Goal: Task Accomplishment & Management: Manage account settings

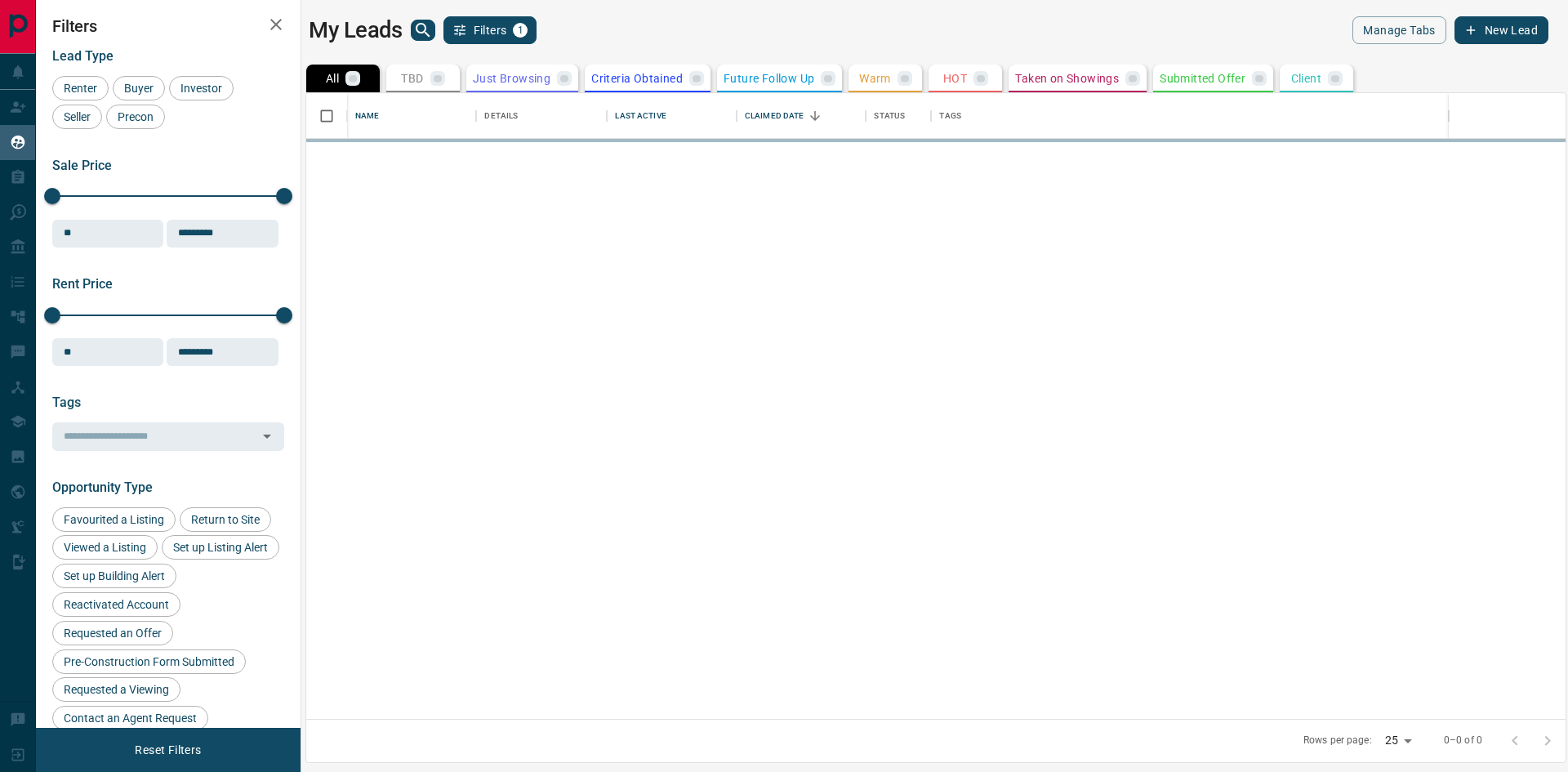
scroll to position [613, 1247]
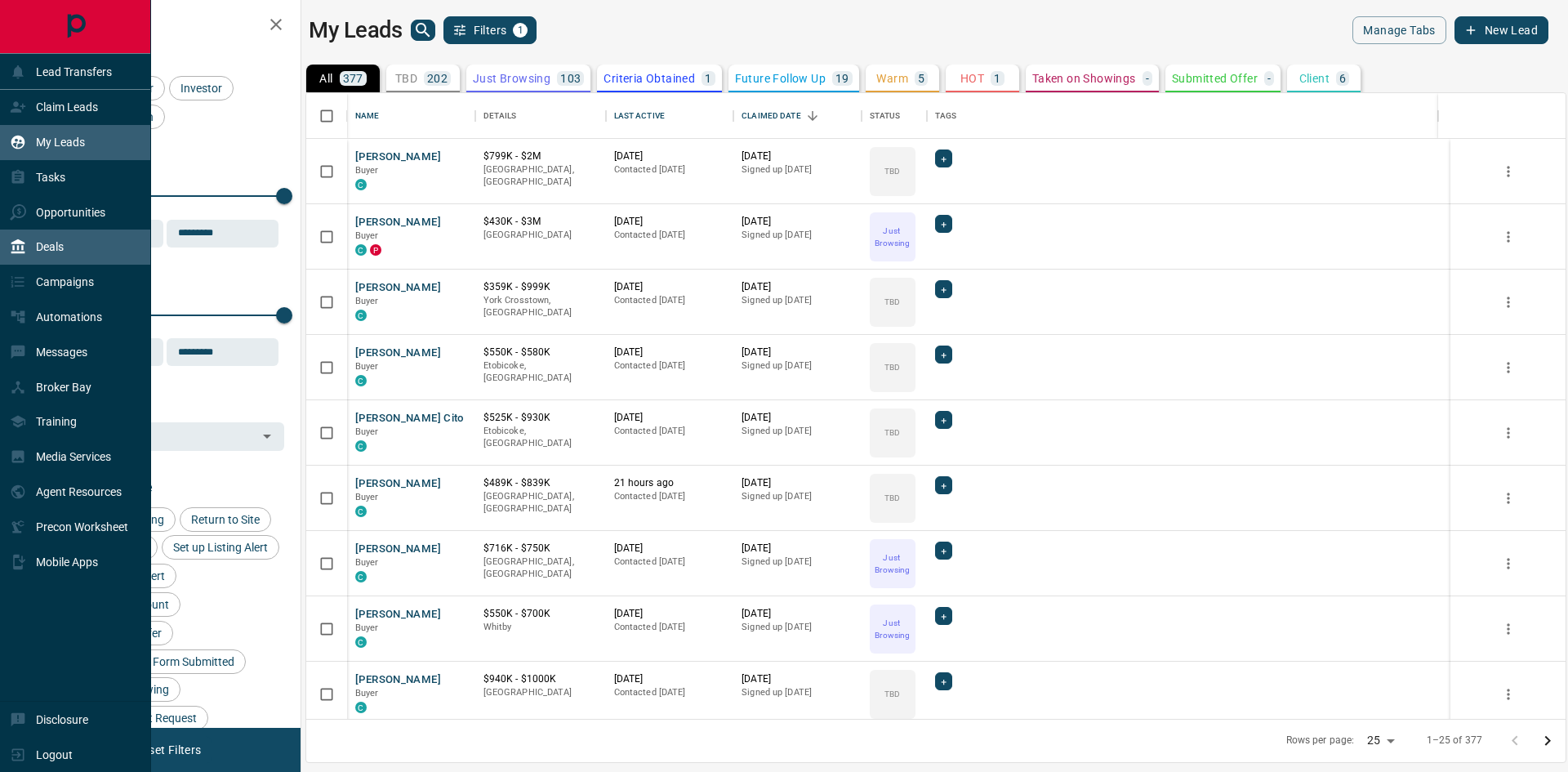
click at [85, 246] on div "Deals" at bounding box center [76, 246] width 151 height 35
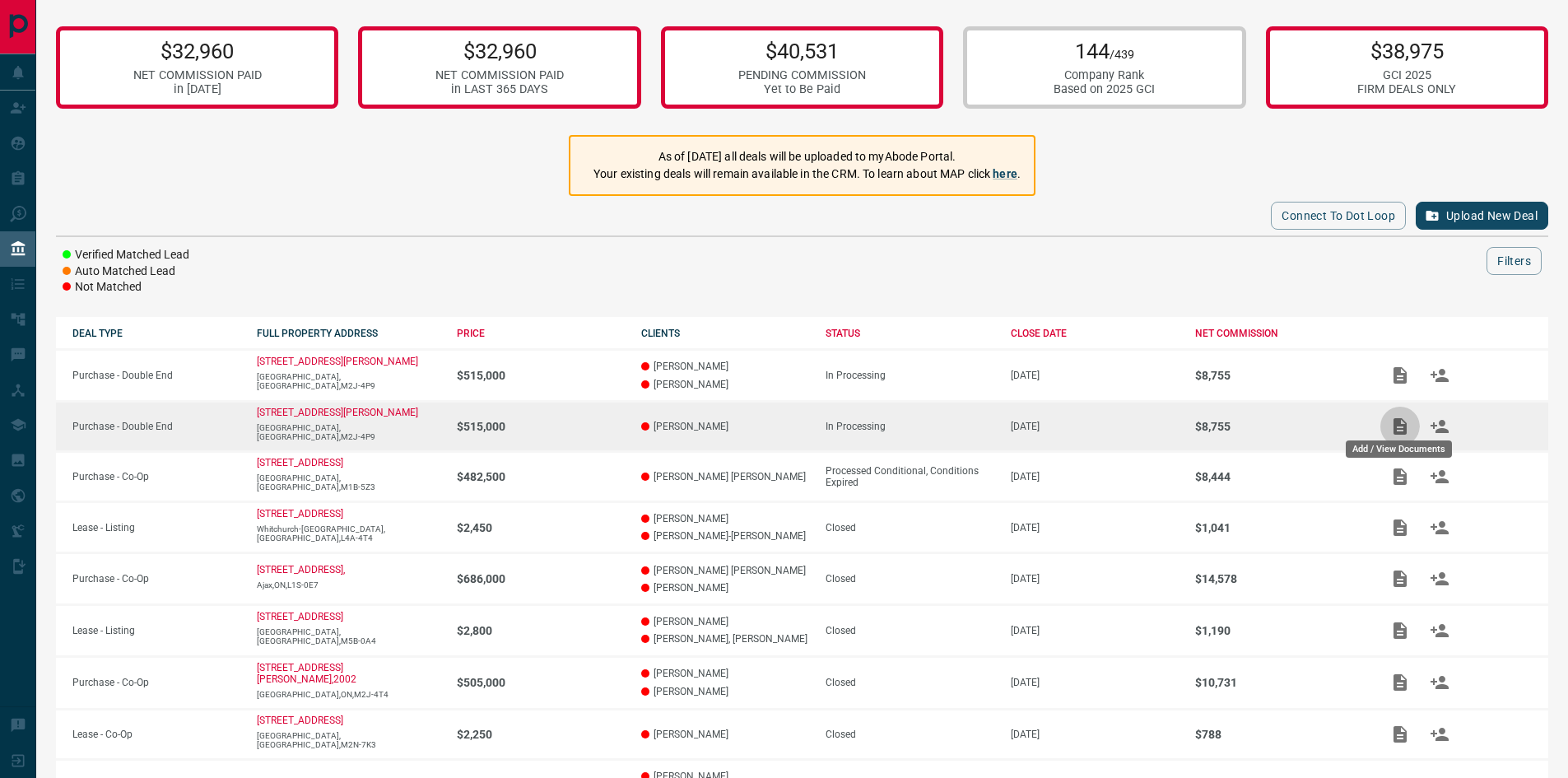
click at [1404, 427] on icon "Add / View Documents" at bounding box center [1400, 426] width 13 height 16
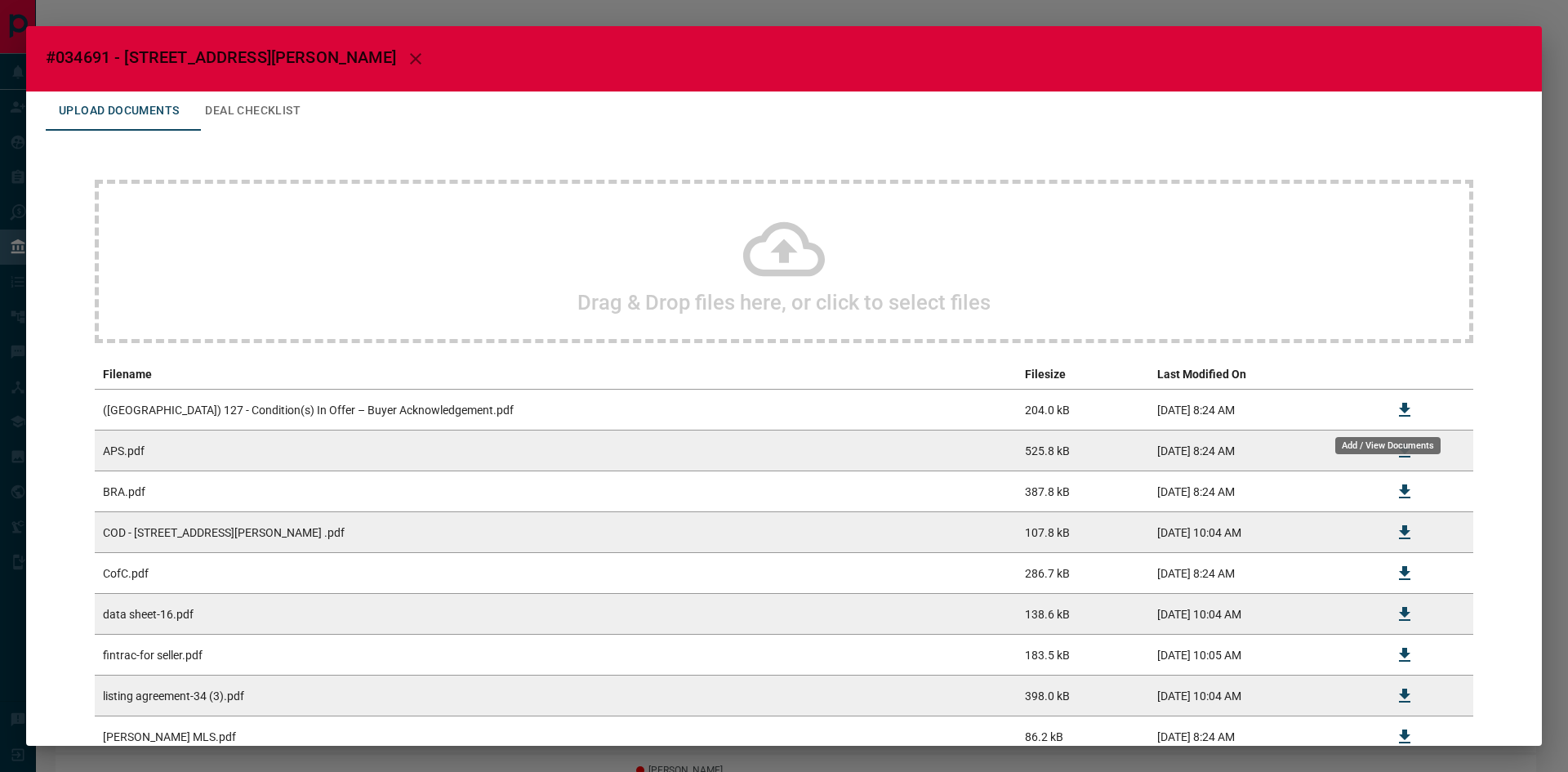
click at [1383, 423] on div "#034691 - [STREET_ADDRESS][PERSON_NAME] Upload Documents Deal Checklist Drag & …" at bounding box center [783, 386] width 1516 height 720
click at [410, 55] on icon "button" at bounding box center [415, 58] width 11 height 11
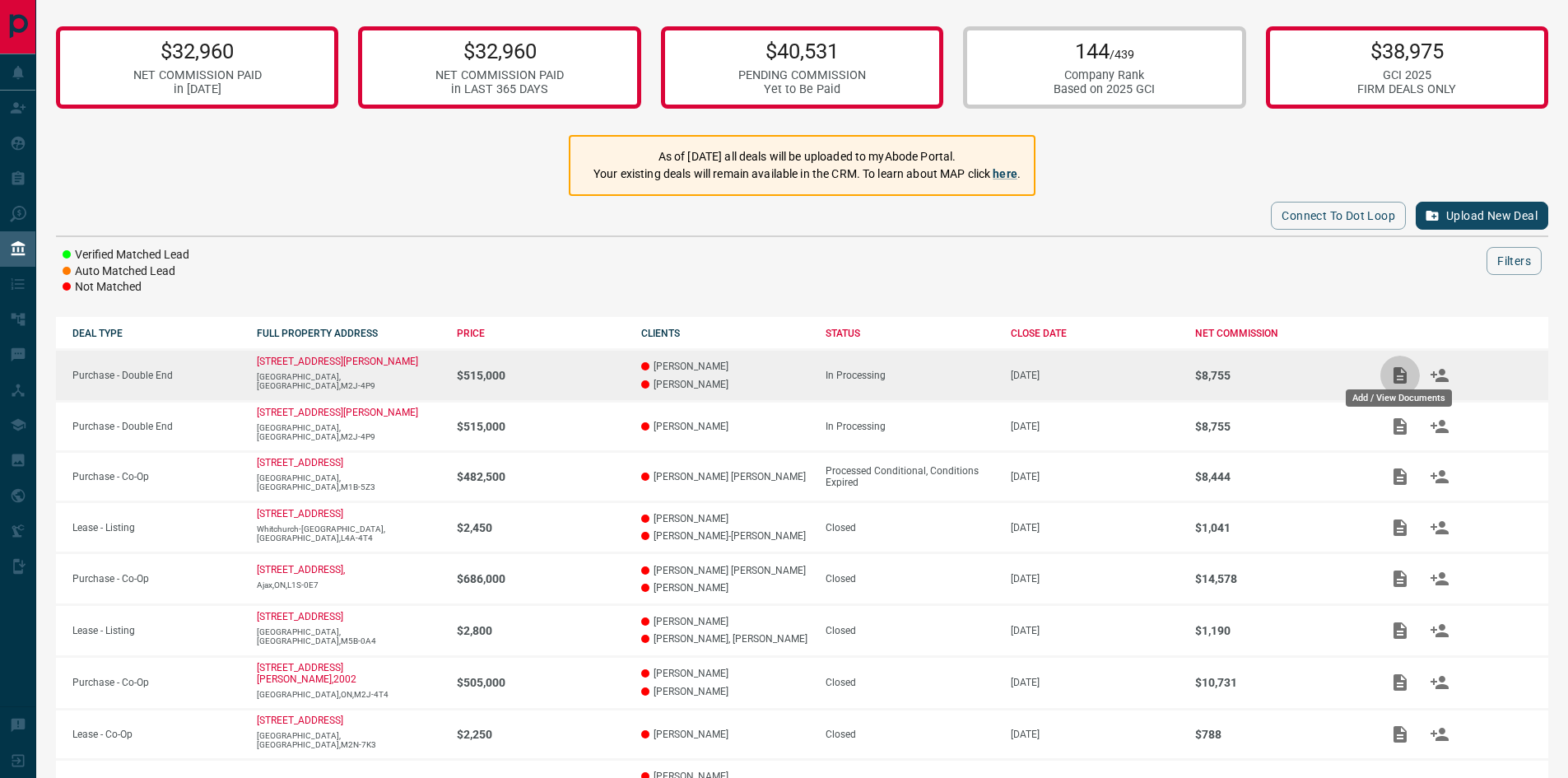
click at [1397, 376] on icon "Add / View Documents" at bounding box center [1400, 375] width 20 height 20
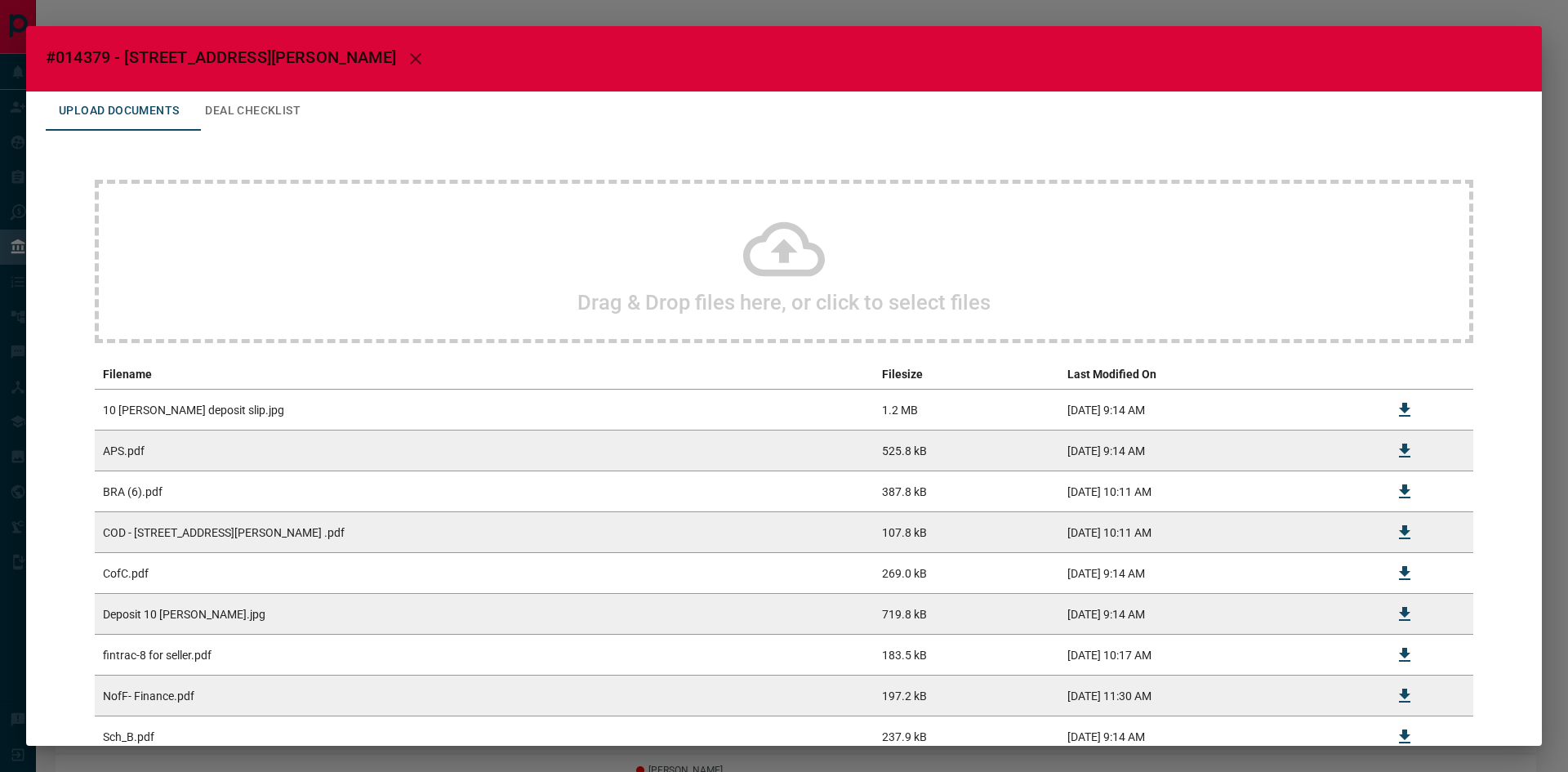
click at [406, 58] on icon "button" at bounding box center [416, 58] width 20 height 20
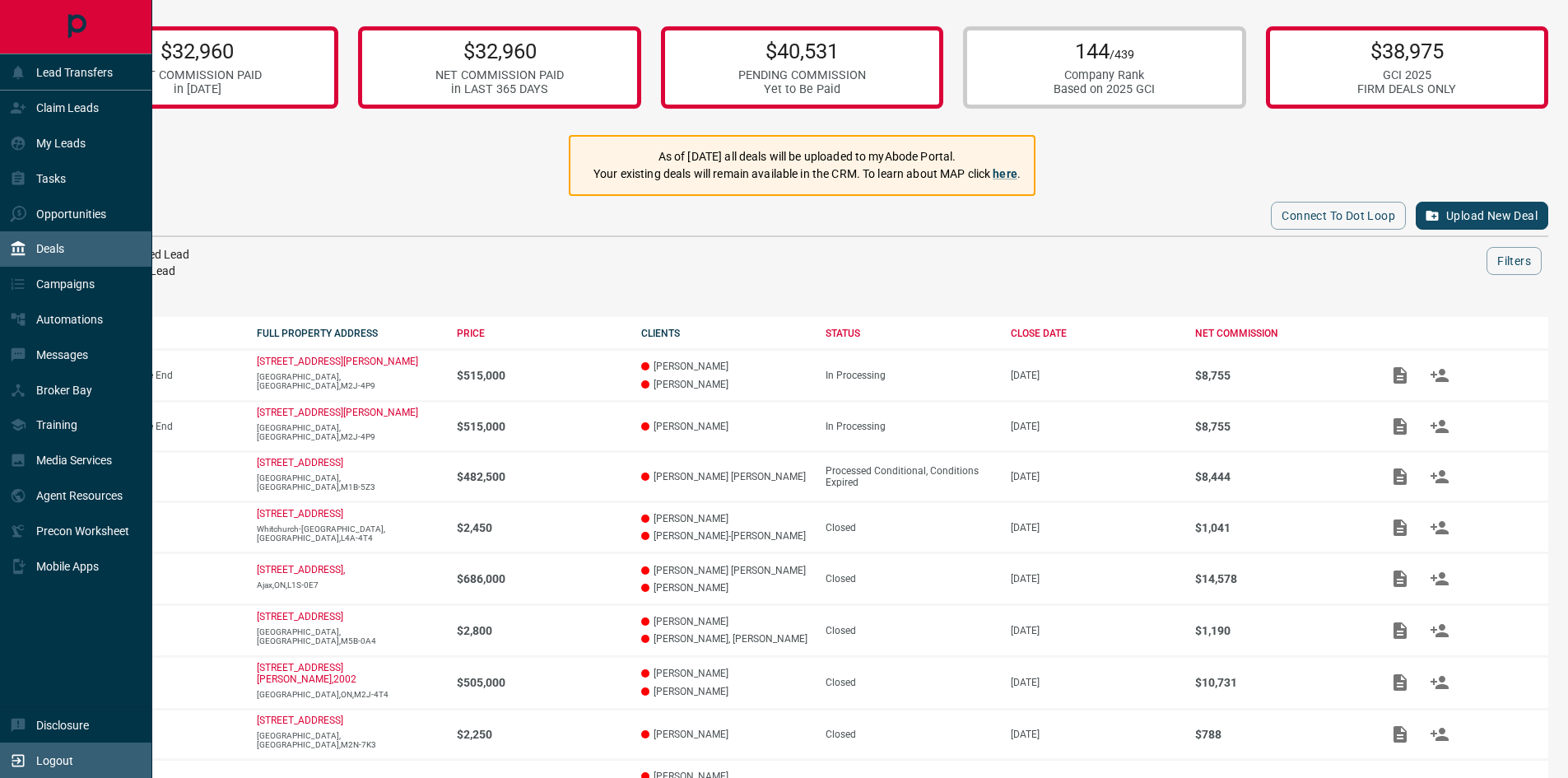
click at [34, 758] on div "Logout" at bounding box center [41, 759] width 63 height 27
